Goal: Navigation & Orientation: Find specific page/section

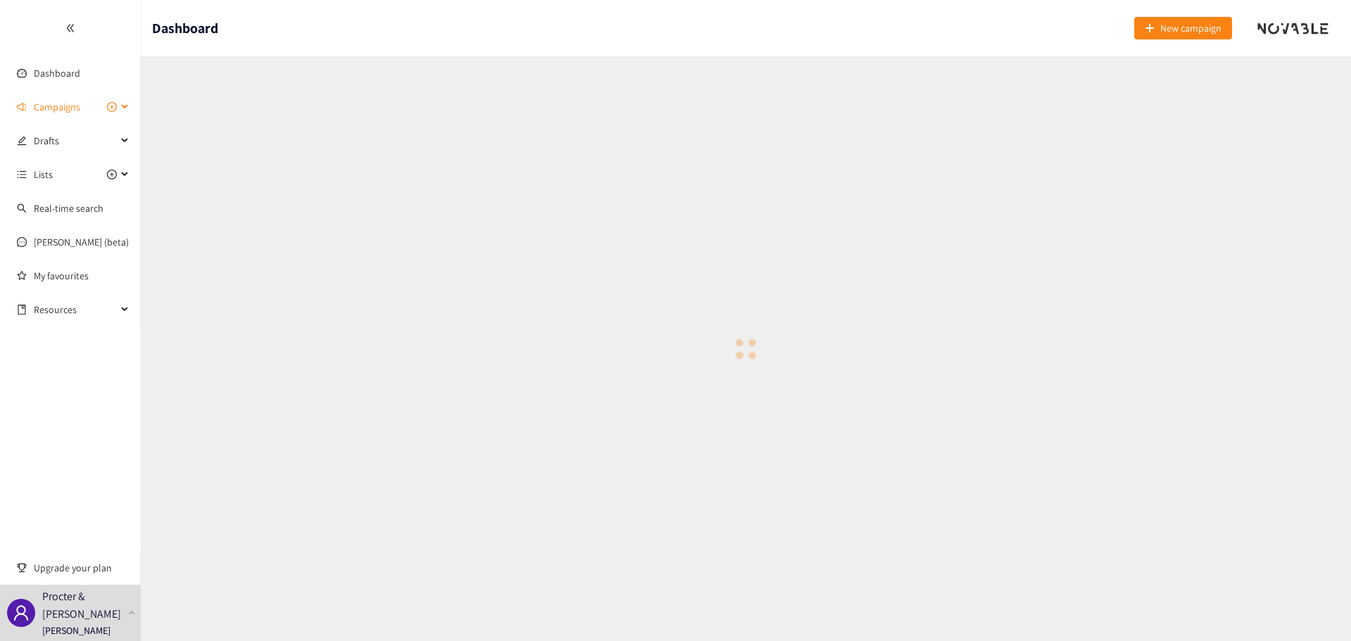
click at [67, 109] on span "Campaigns" at bounding box center [57, 107] width 46 height 28
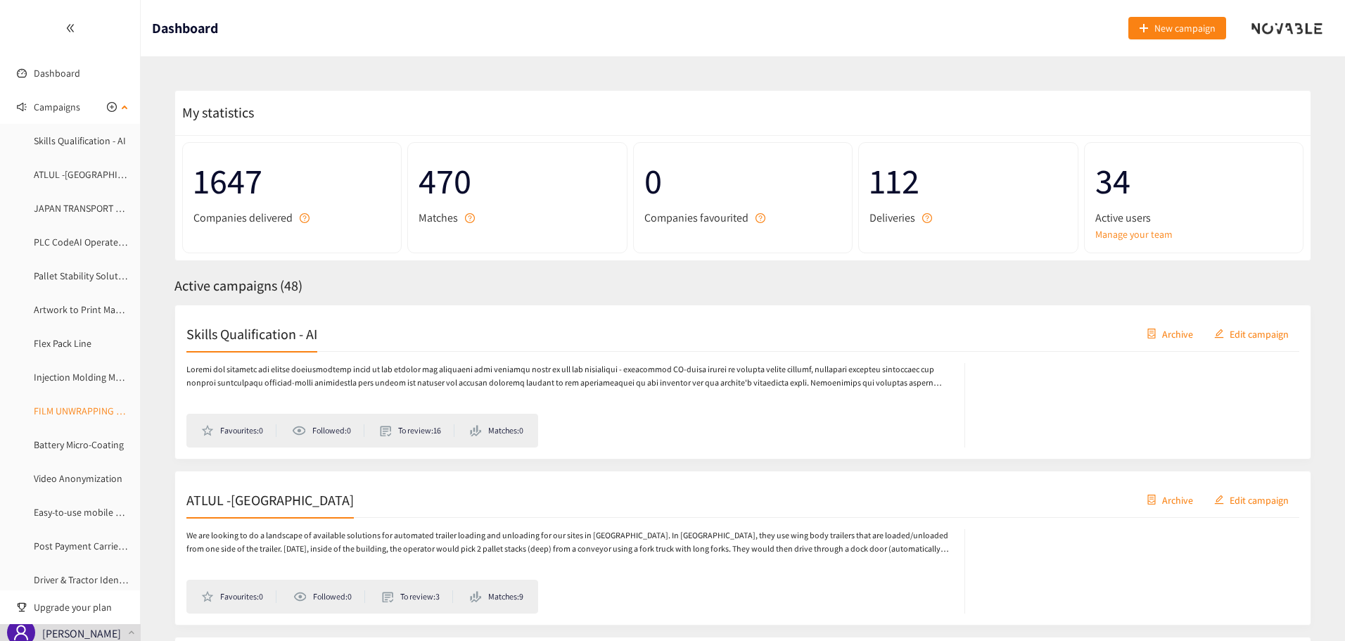
click at [87, 408] on link "FILM UNWRAPPING AUTOMATION" at bounding box center [103, 410] width 138 height 13
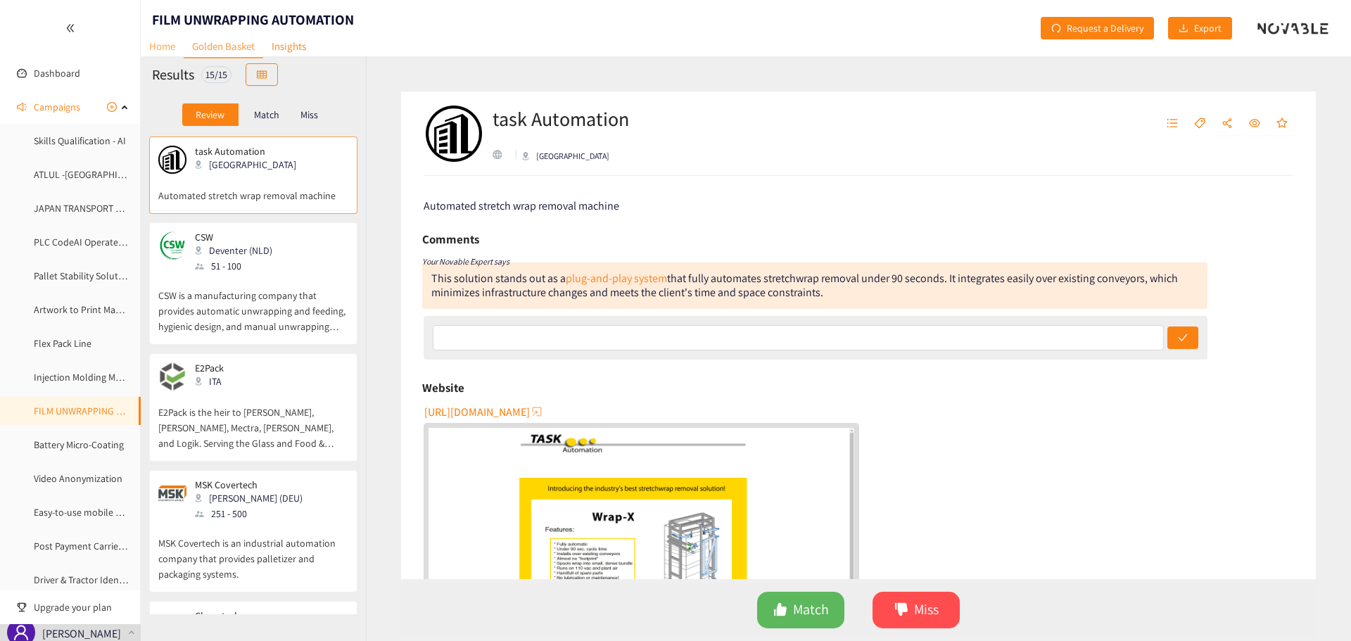
click at [171, 52] on link "Home" at bounding box center [162, 46] width 43 height 22
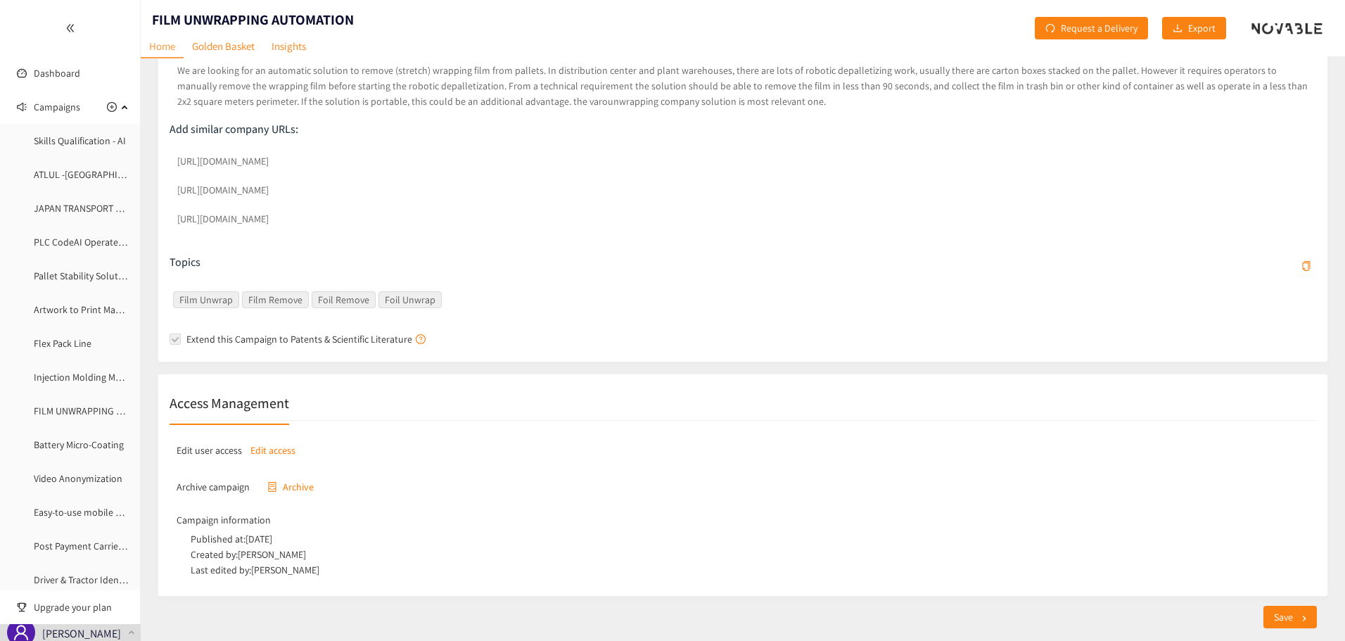
scroll to position [316, 0]
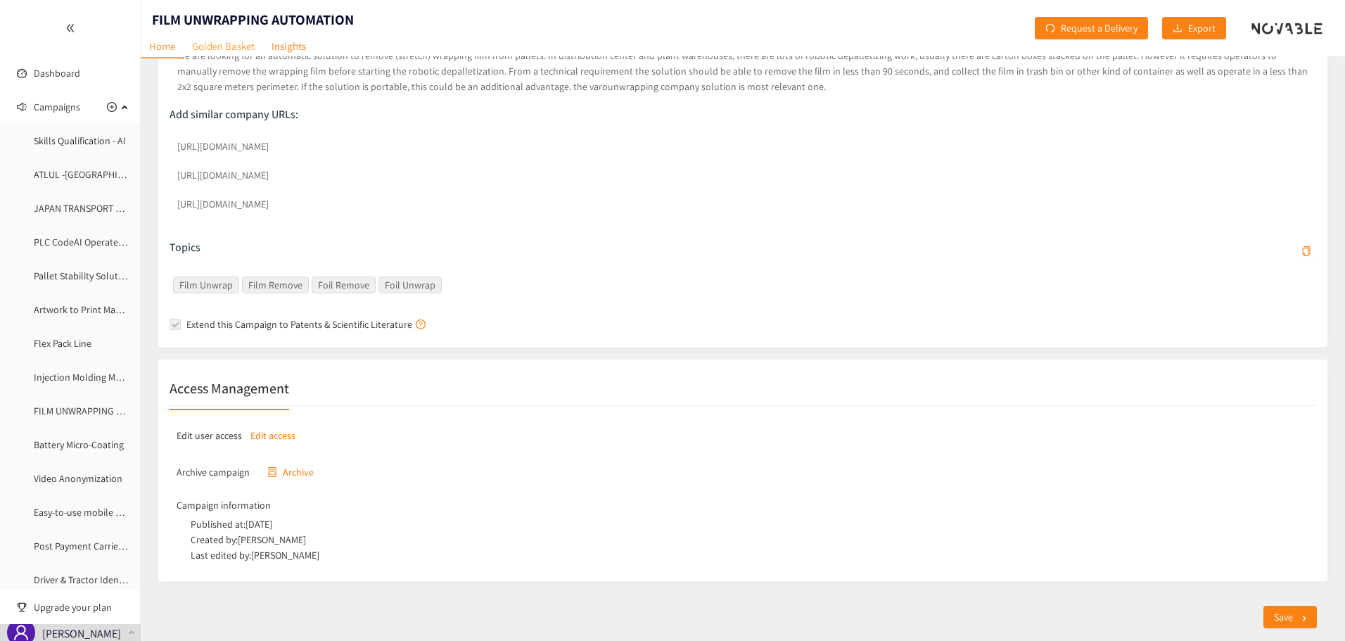
click at [238, 40] on link "Golden Basket" at bounding box center [223, 46] width 79 height 22
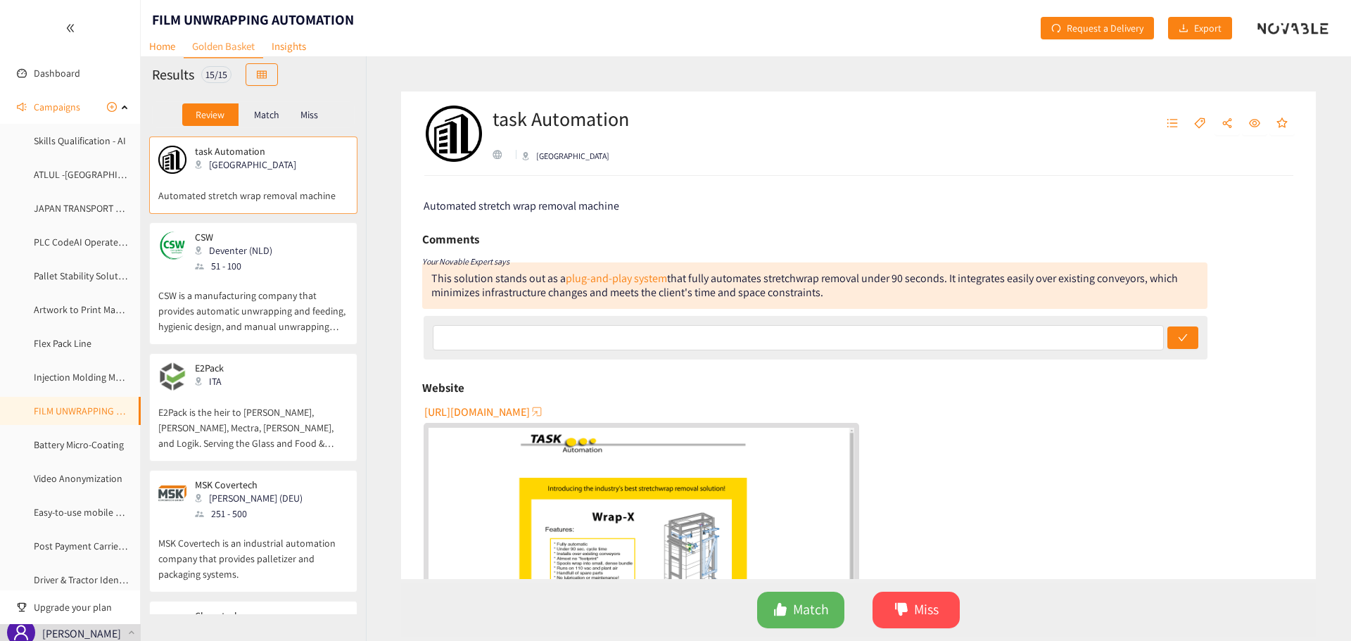
click at [279, 115] on p "Match" at bounding box center [266, 114] width 25 height 11
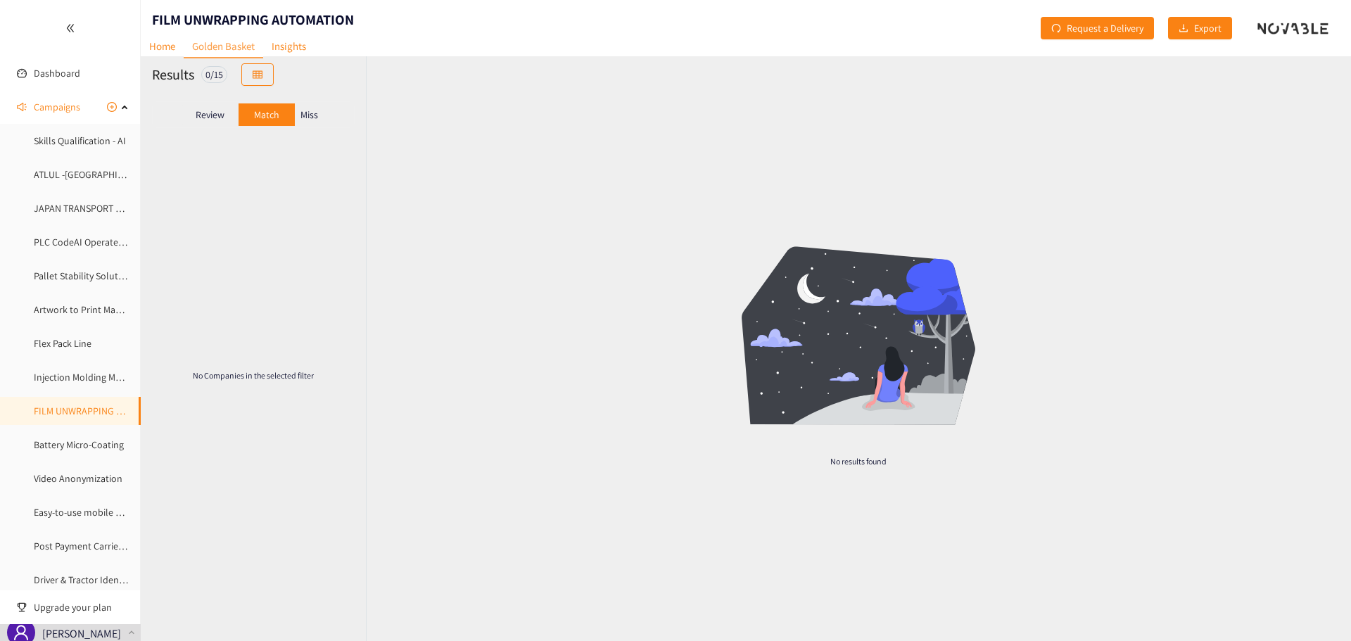
click at [203, 110] on p "Review" at bounding box center [210, 114] width 29 height 11
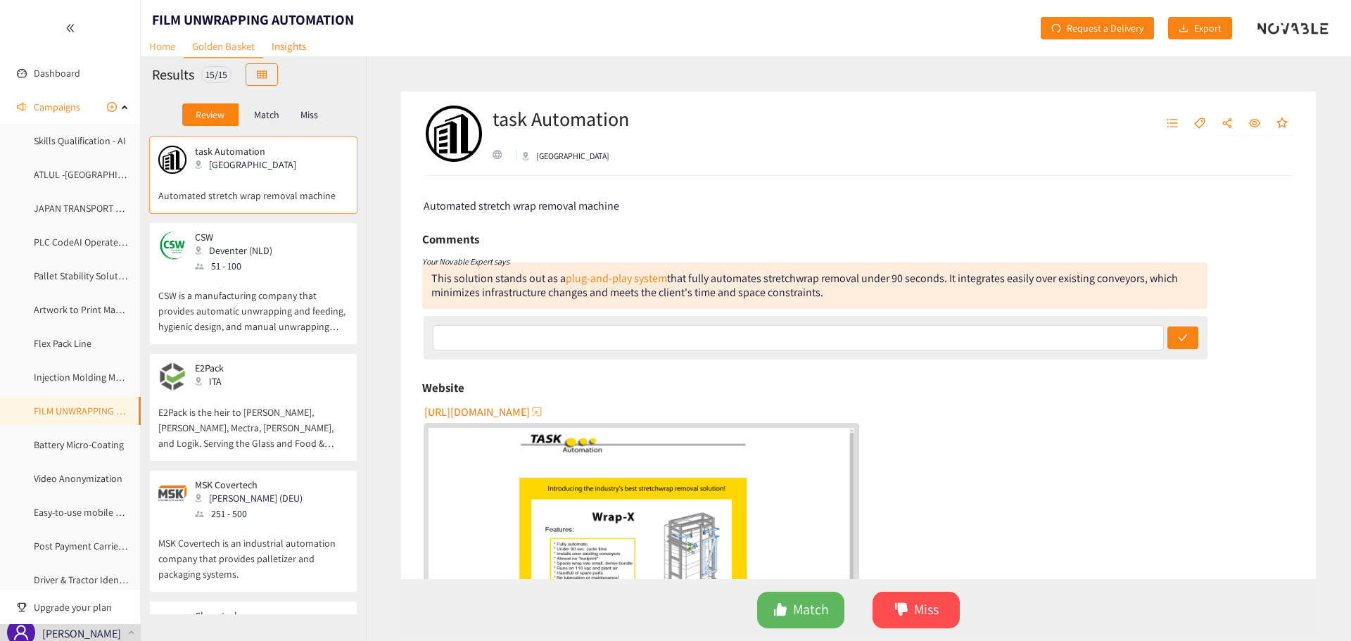
click at [146, 46] on link "Home" at bounding box center [162, 46] width 43 height 22
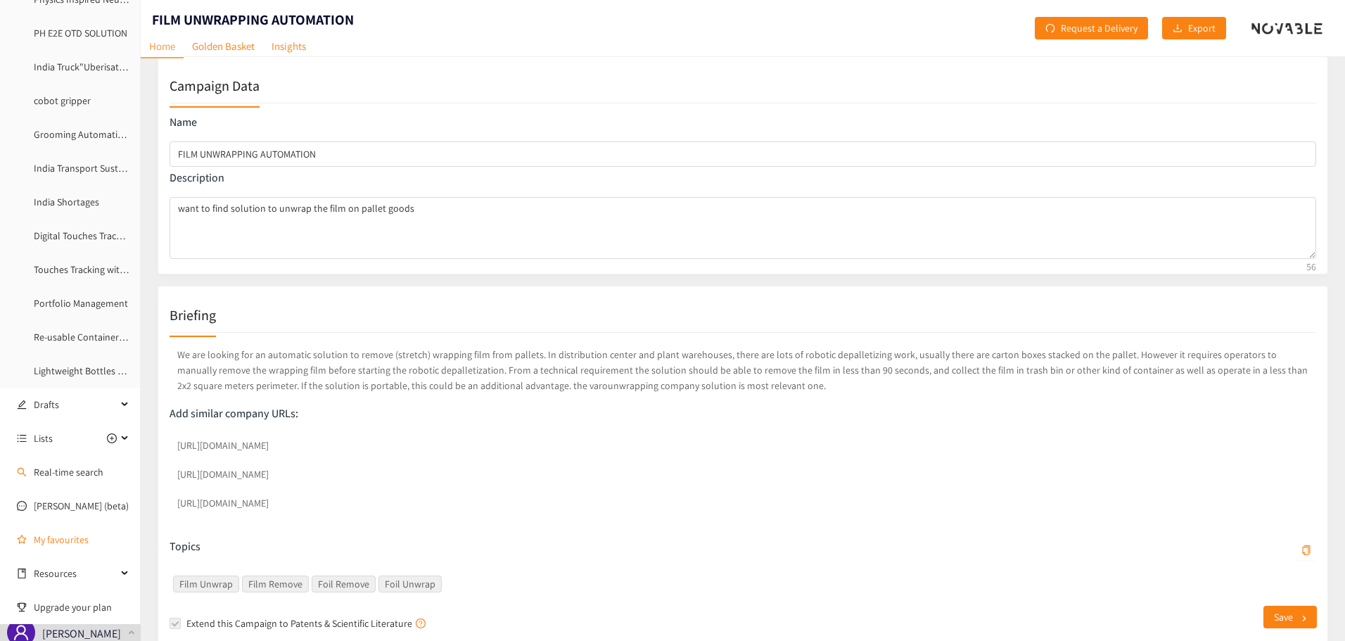
scroll to position [316, 0]
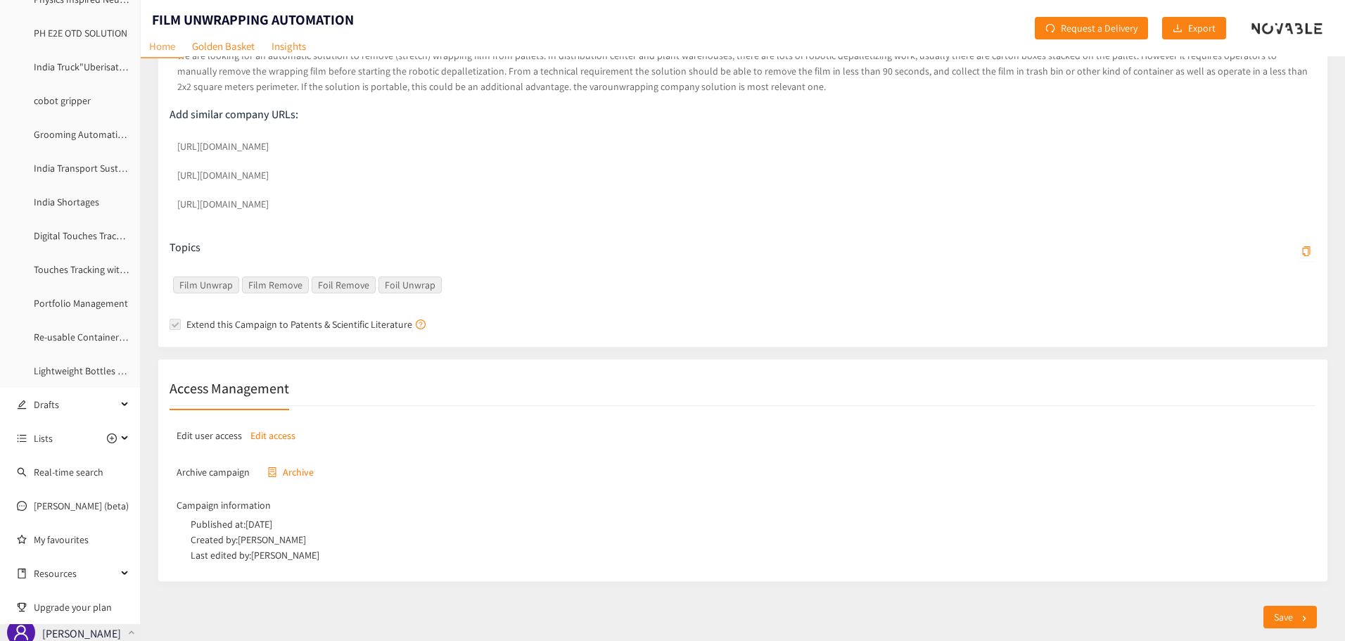
click at [73, 630] on p "Procter & [PERSON_NAME]" at bounding box center [82, 624] width 80 height 35
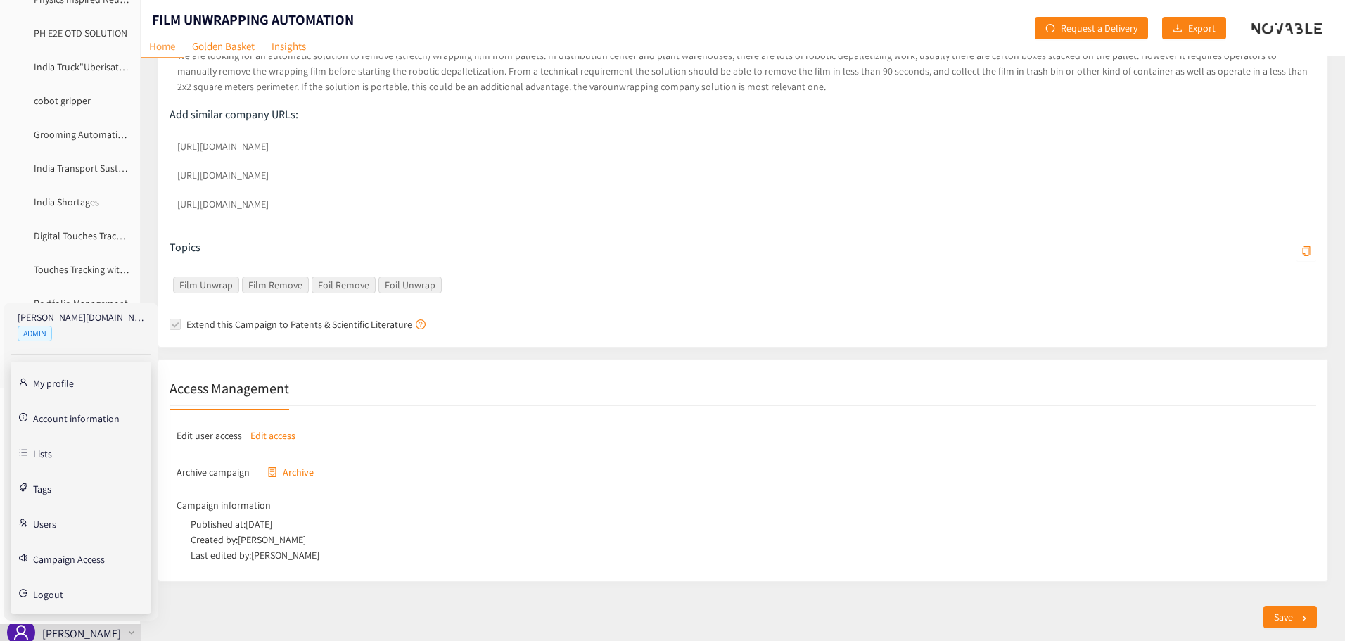
click at [46, 526] on link "Users" at bounding box center [44, 522] width 23 height 13
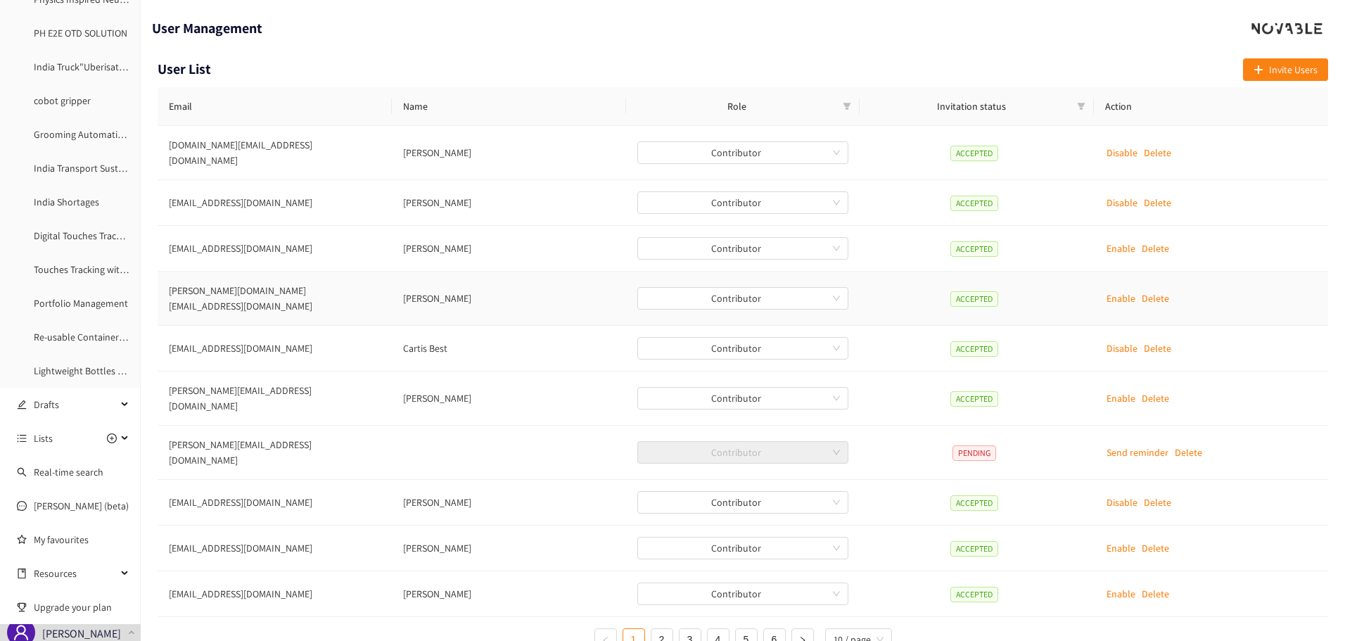
scroll to position [19, 0]
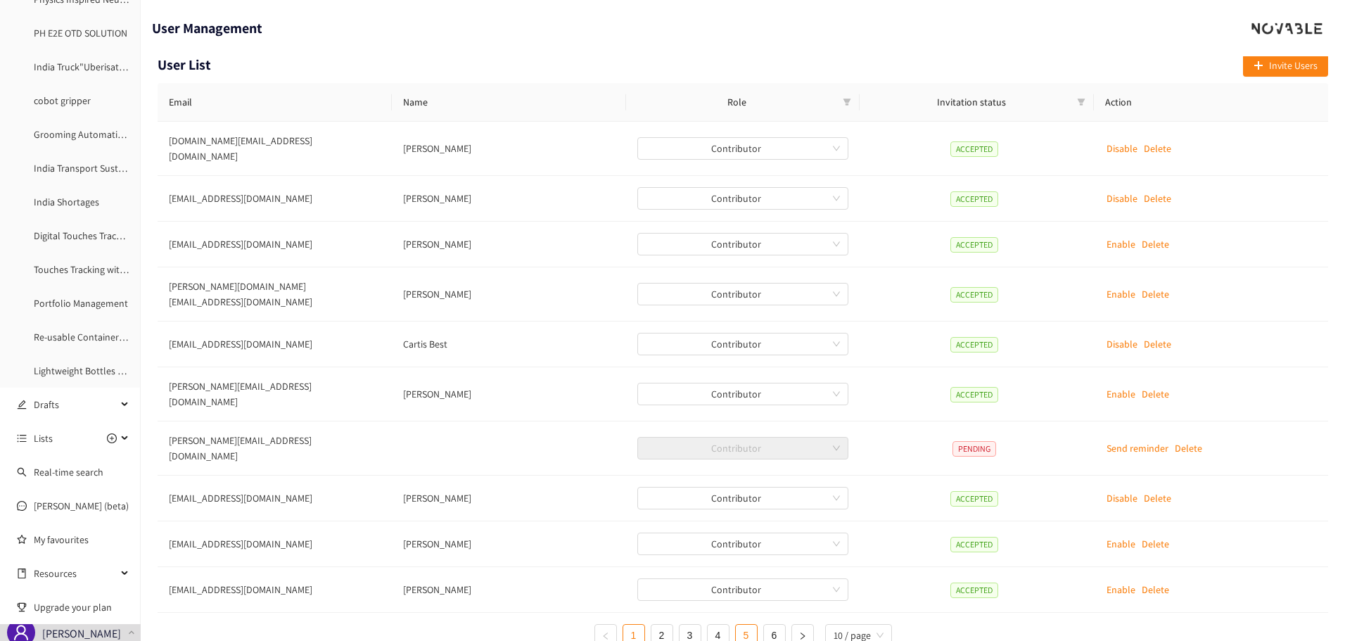
click at [748, 625] on link "5" at bounding box center [746, 635] width 21 height 21
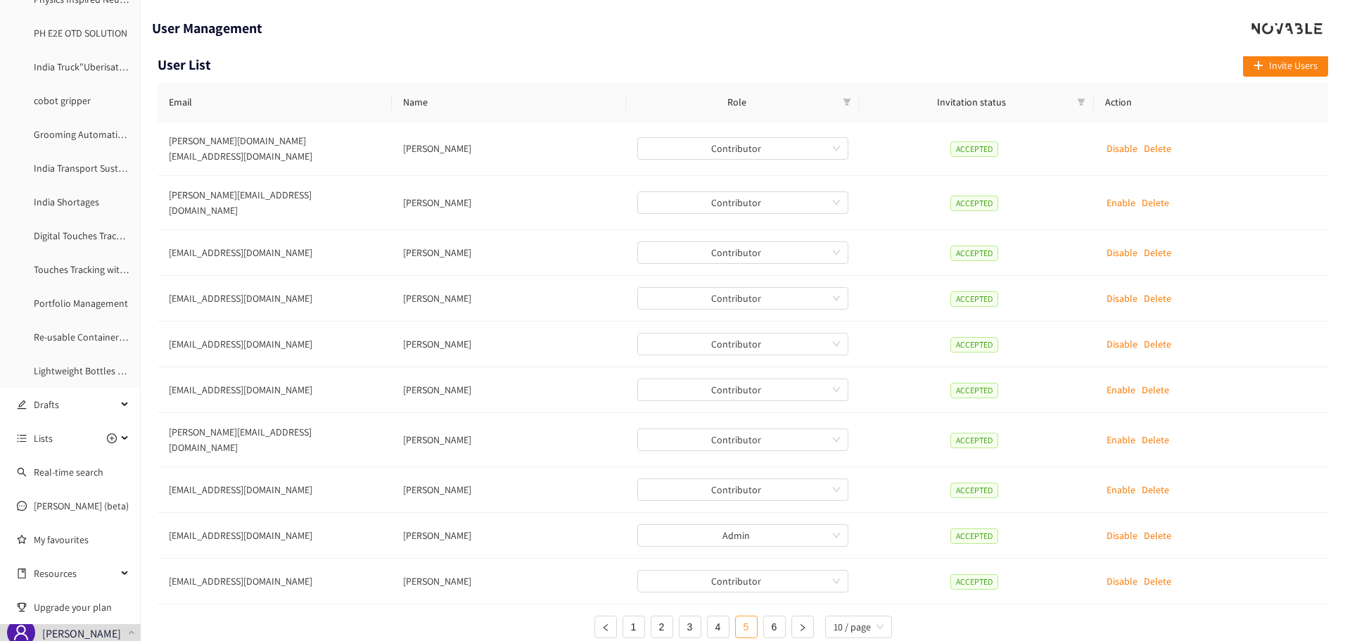
click at [741, 616] on link "5" at bounding box center [746, 626] width 21 height 21
click at [770, 616] on link "6" at bounding box center [774, 626] width 21 height 21
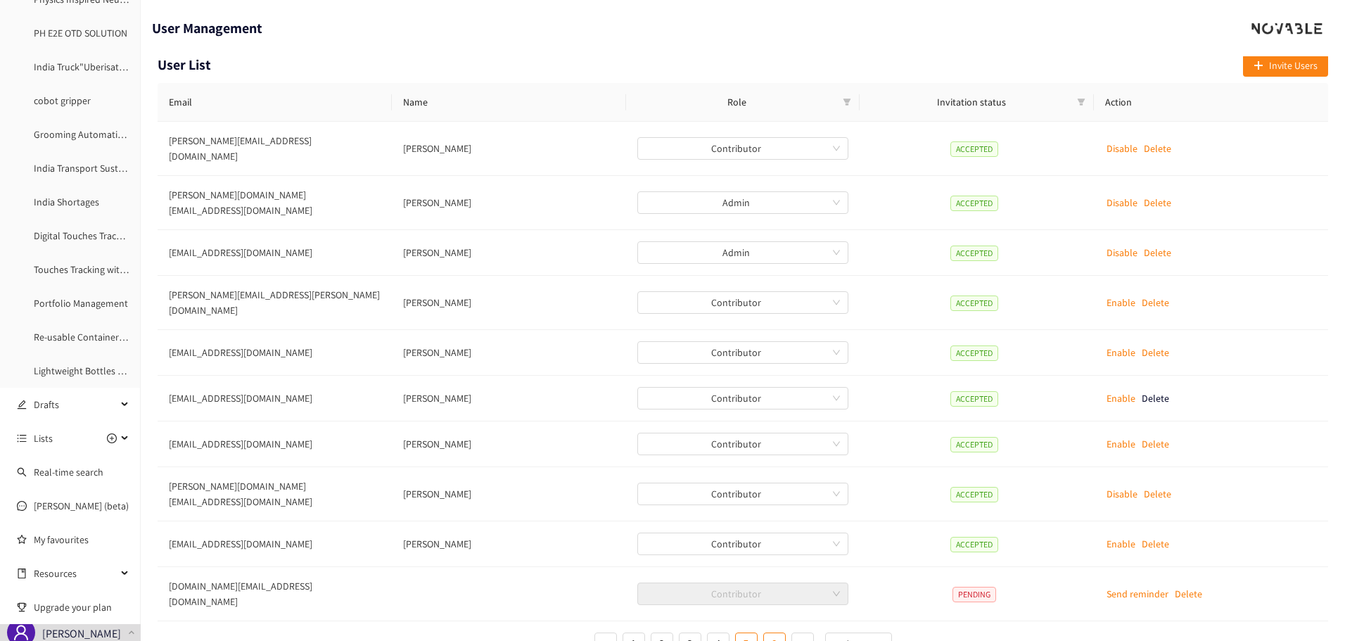
click at [743, 633] on link "5" at bounding box center [746, 643] width 21 height 21
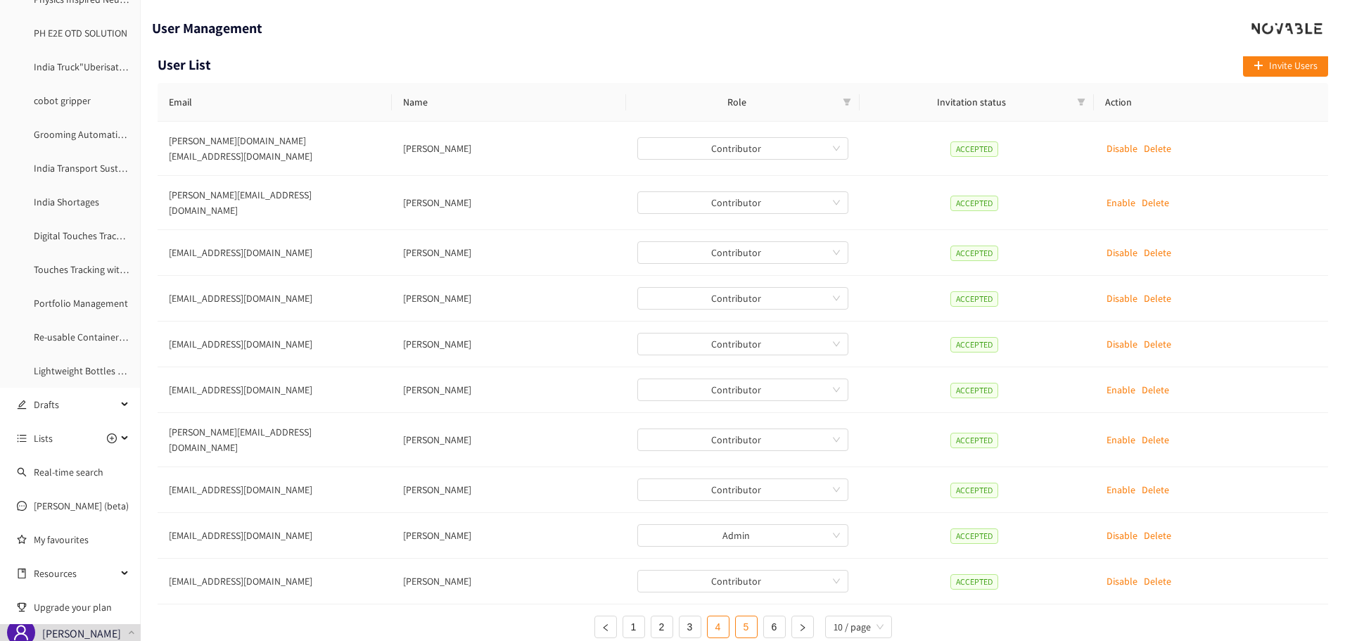
click at [719, 616] on link "4" at bounding box center [718, 626] width 21 height 21
